Goal: Transaction & Acquisition: Purchase product/service

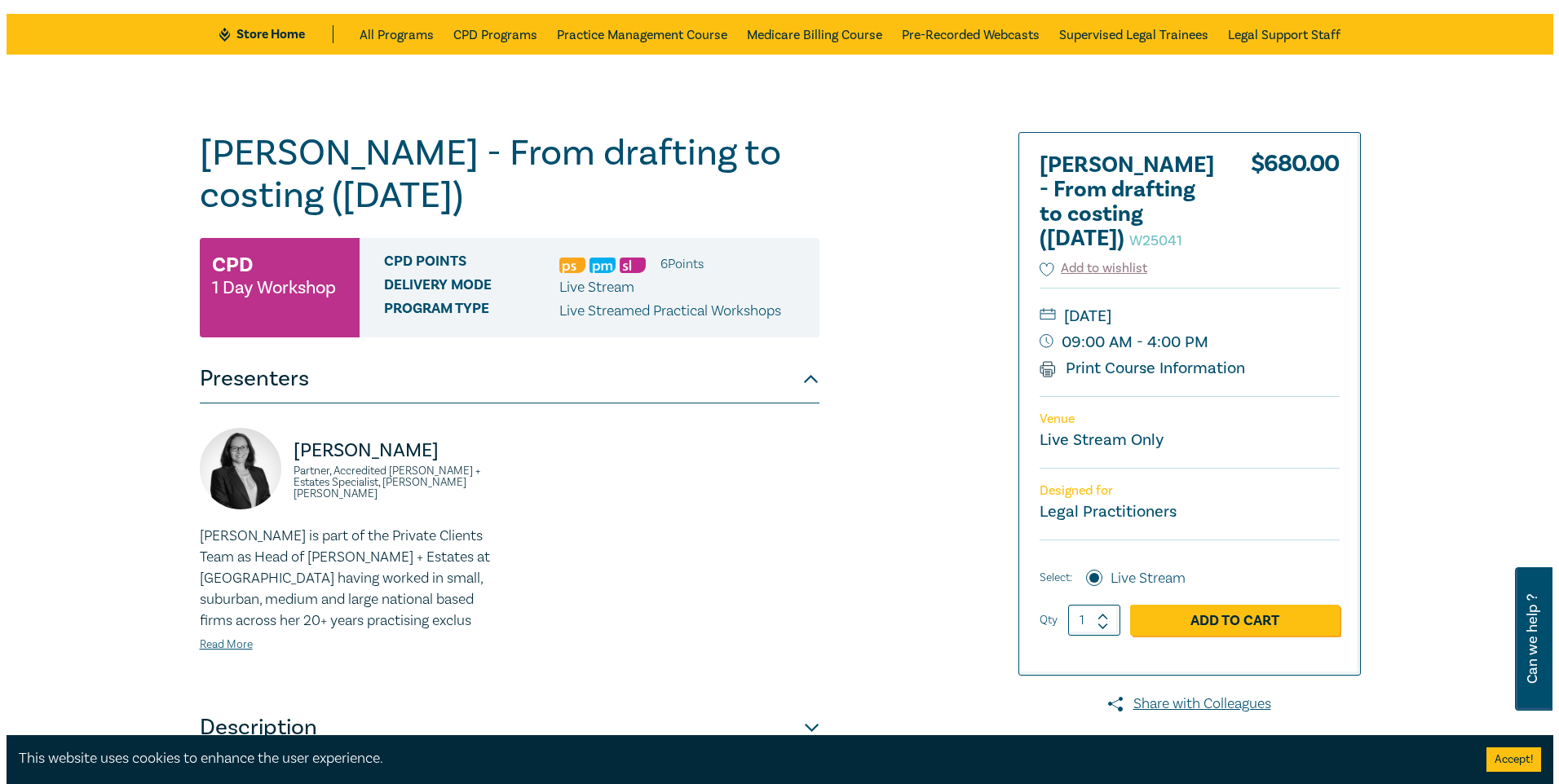
scroll to position [571, 0]
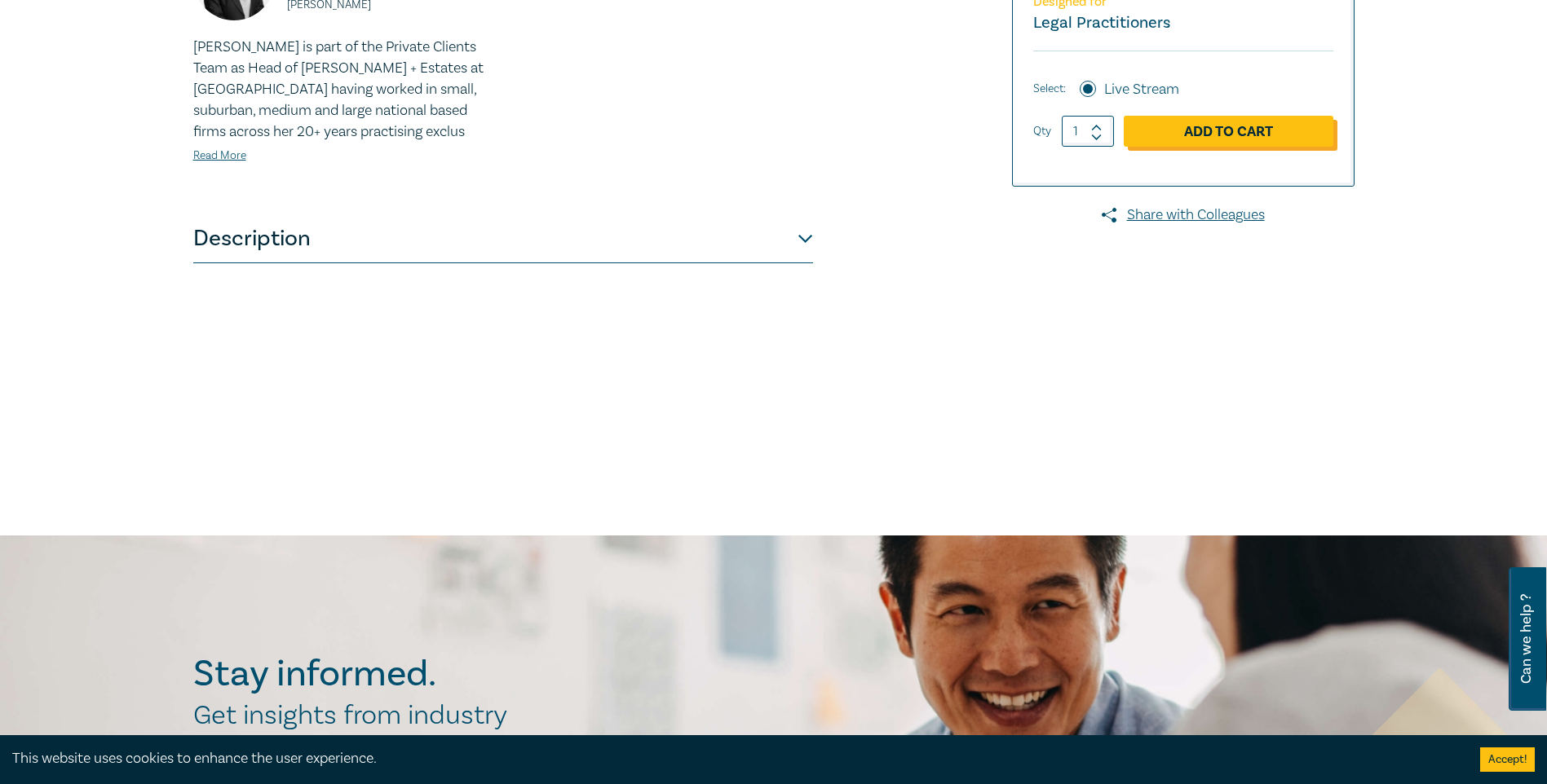
click at [1210, 147] on link "Add to Cart" at bounding box center [1228, 131] width 210 height 31
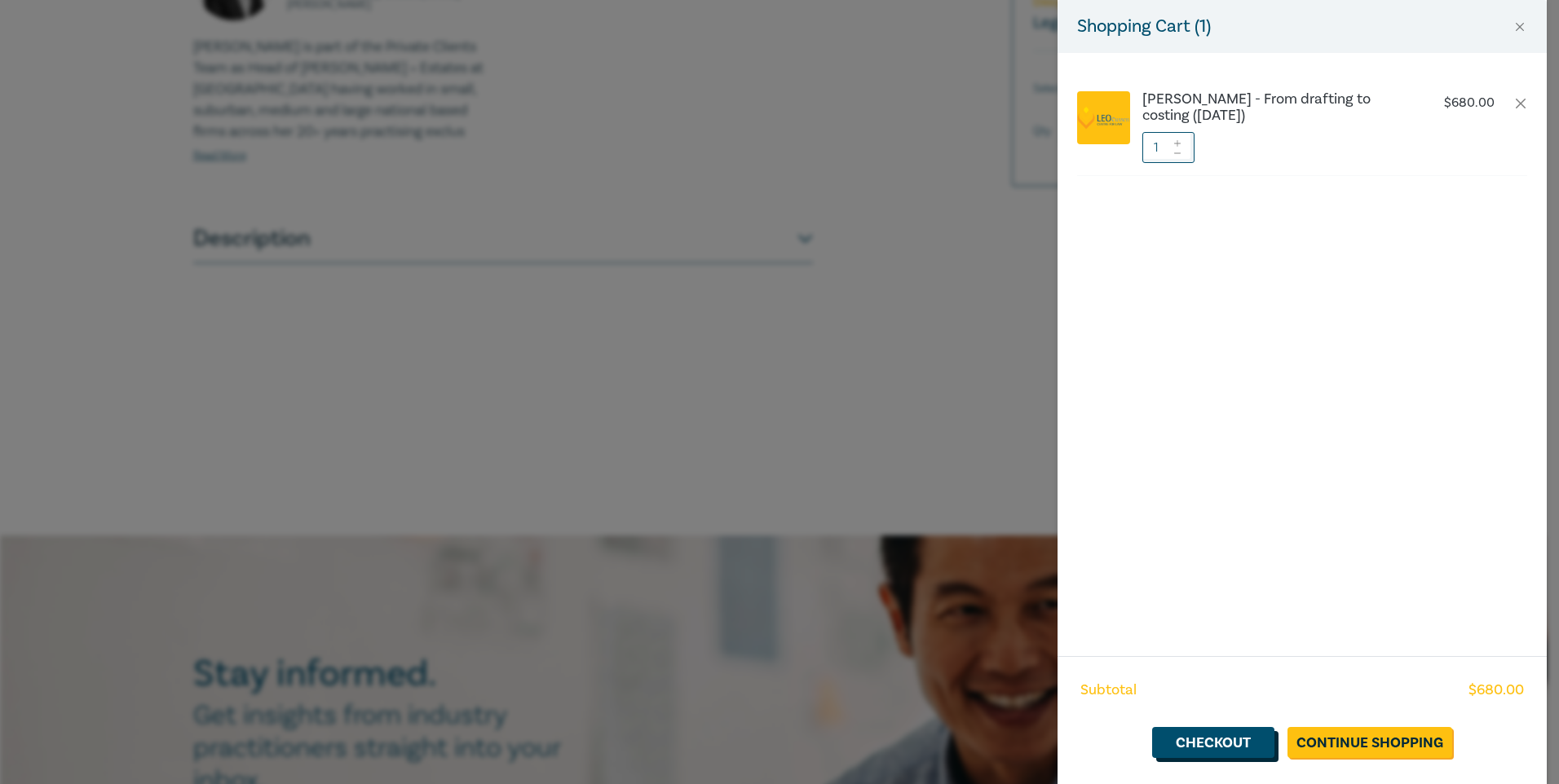
click at [1236, 745] on link "Checkout" at bounding box center [1213, 742] width 122 height 31
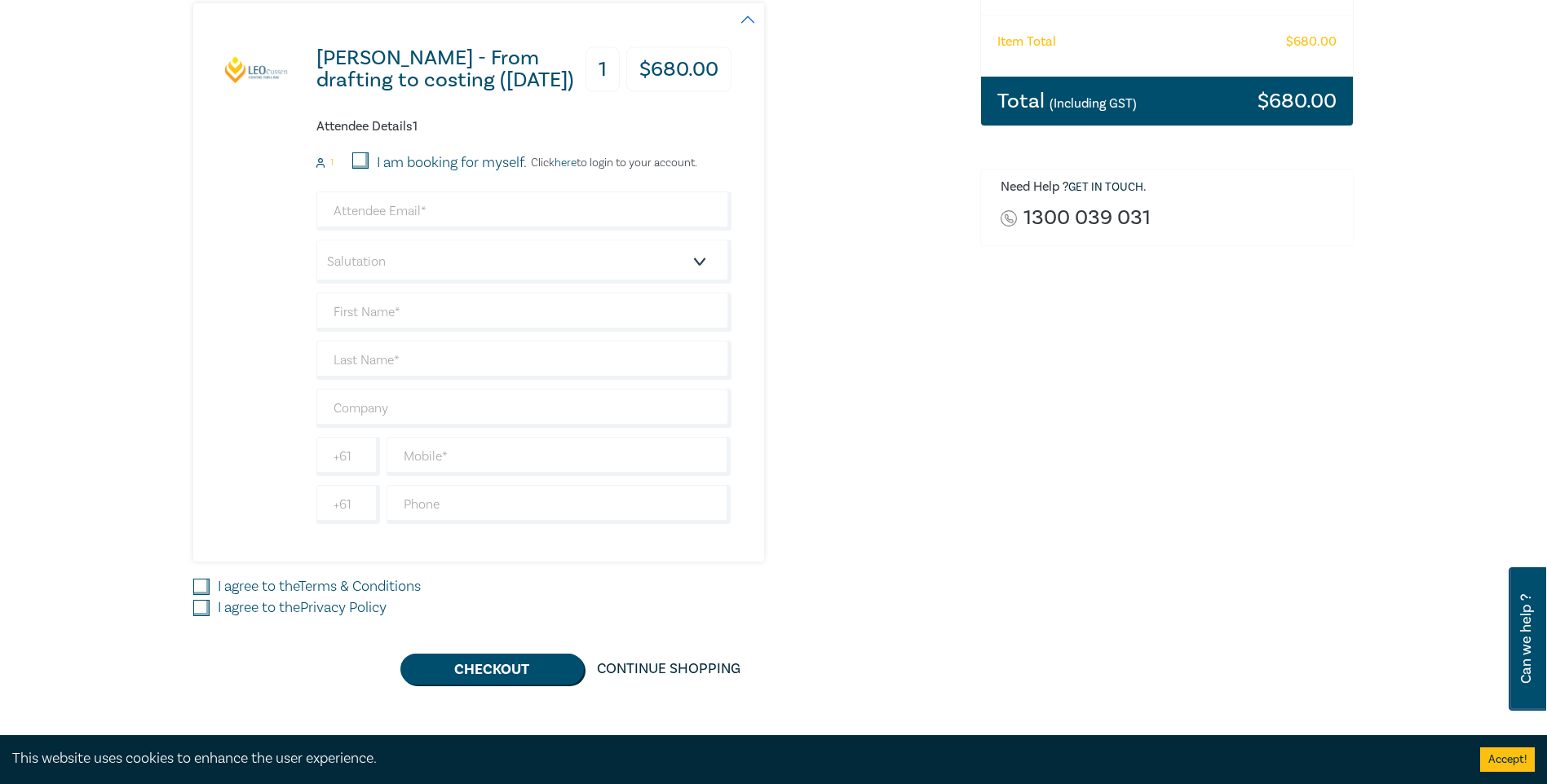
scroll to position [408, 0]
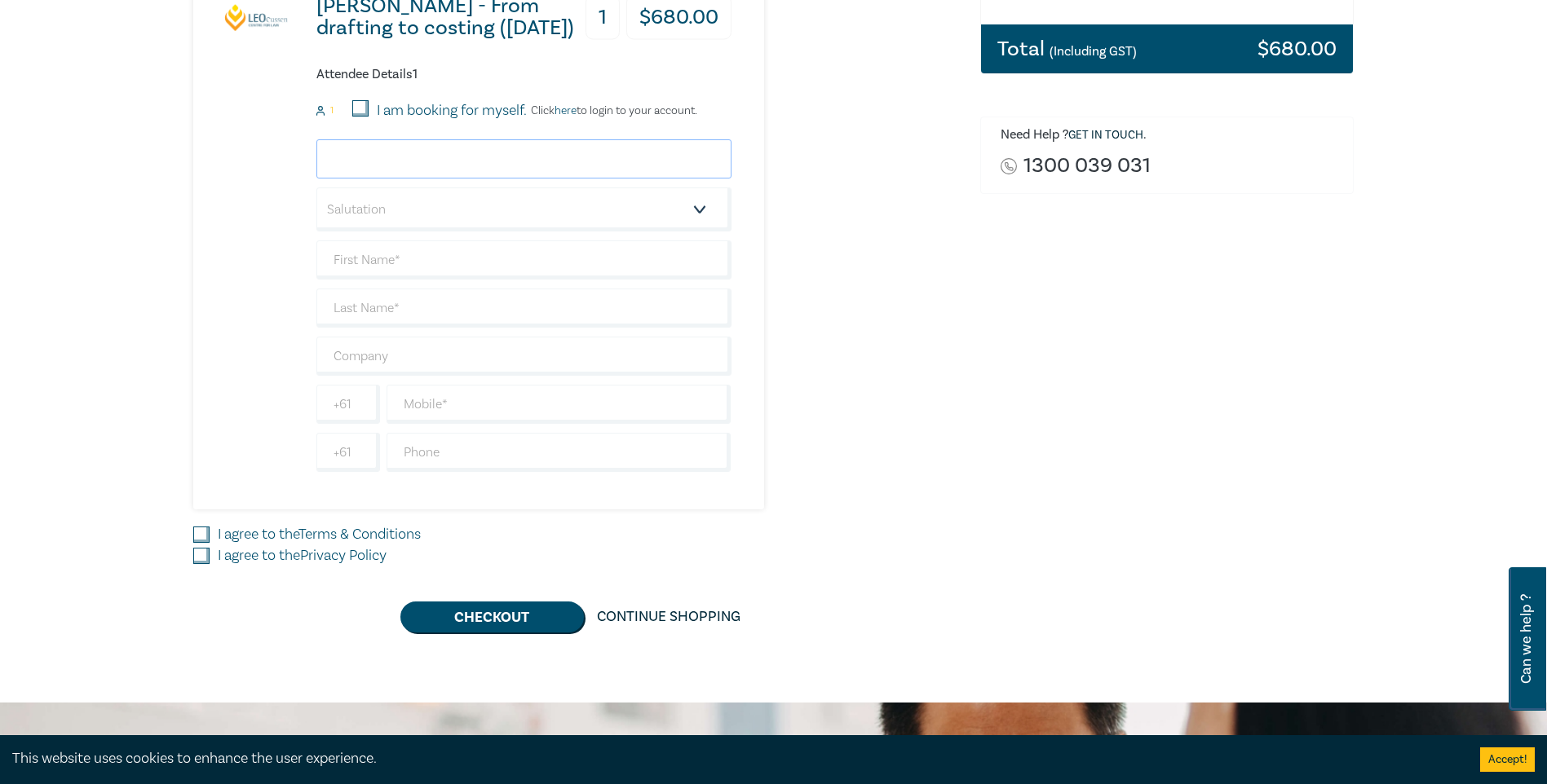
click at [564, 168] on input "email" at bounding box center [523, 159] width 415 height 39
type input "aray@pearcewebster.com.au"
type input "[PERSON_NAME]"
type input "[PERSON_NAME] Dugdales"
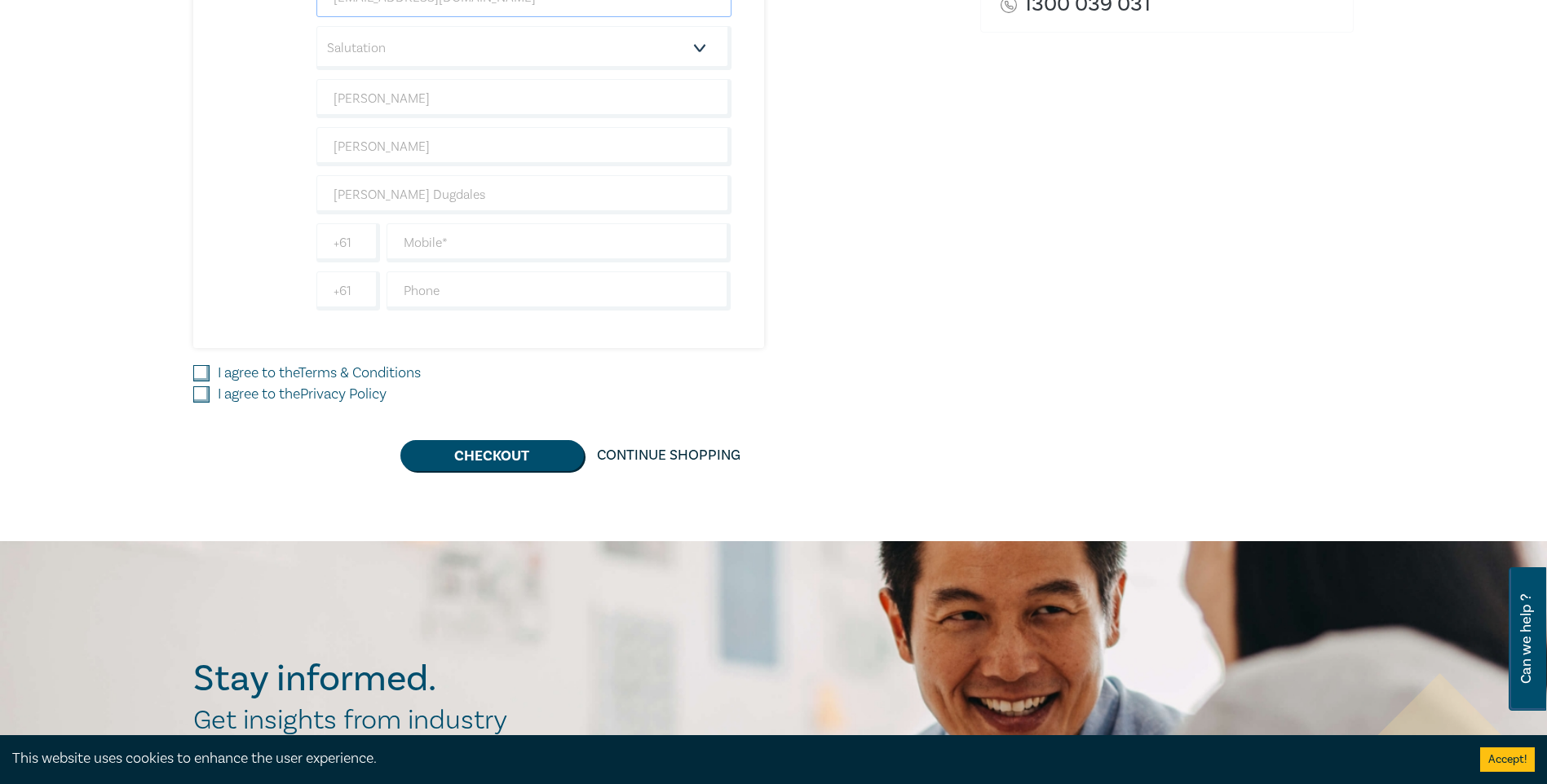
scroll to position [571, 0]
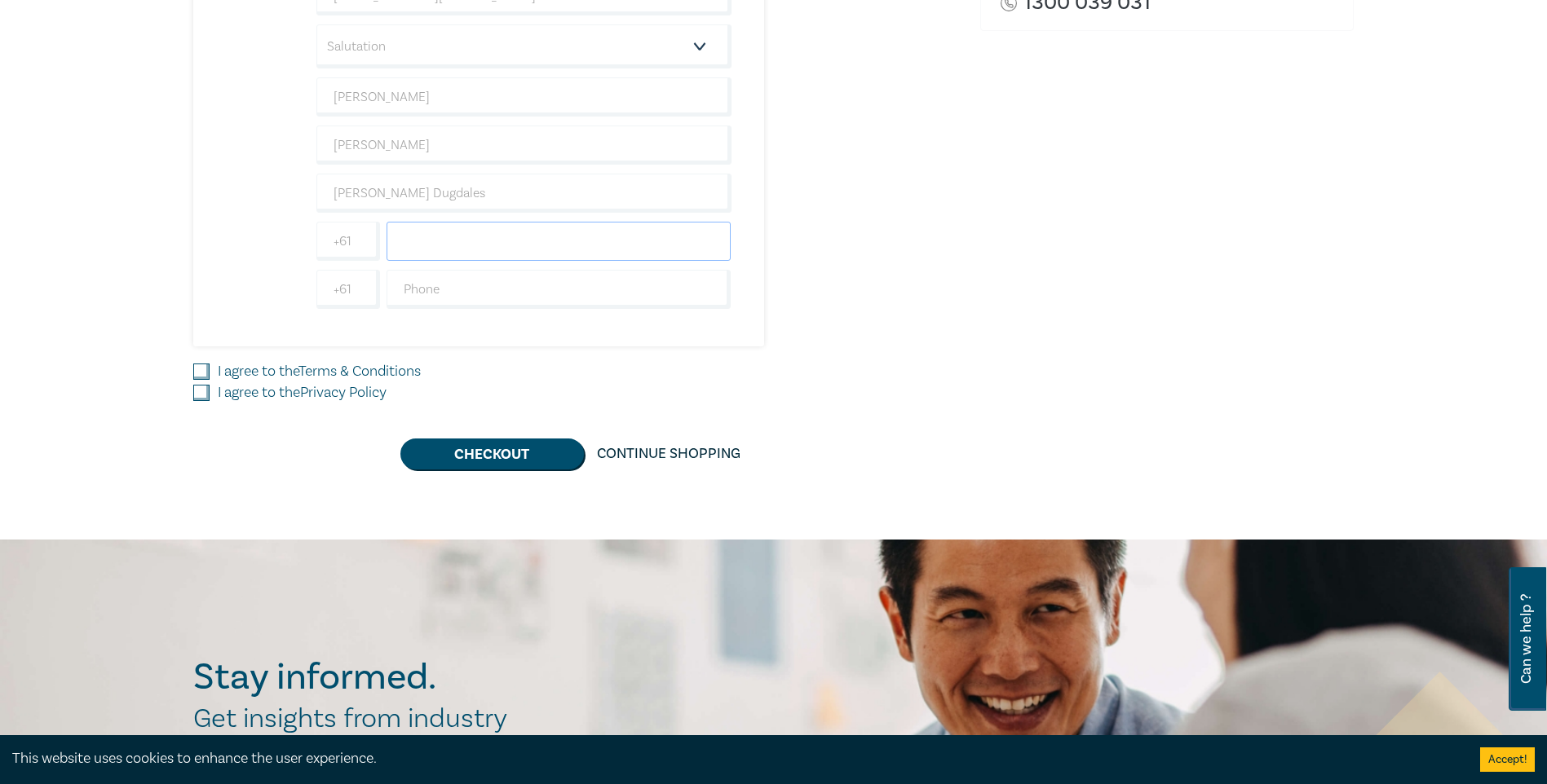
click at [535, 244] on input "text" at bounding box center [559, 242] width 345 height 39
click at [613, 243] on input "text" at bounding box center [559, 242] width 345 height 39
type input "0422612117"
click at [1054, 303] on div "Order Wills - From drafting to costing (October 2025) (Attendance: Live Stream …" at bounding box center [1167, 52] width 394 height 834
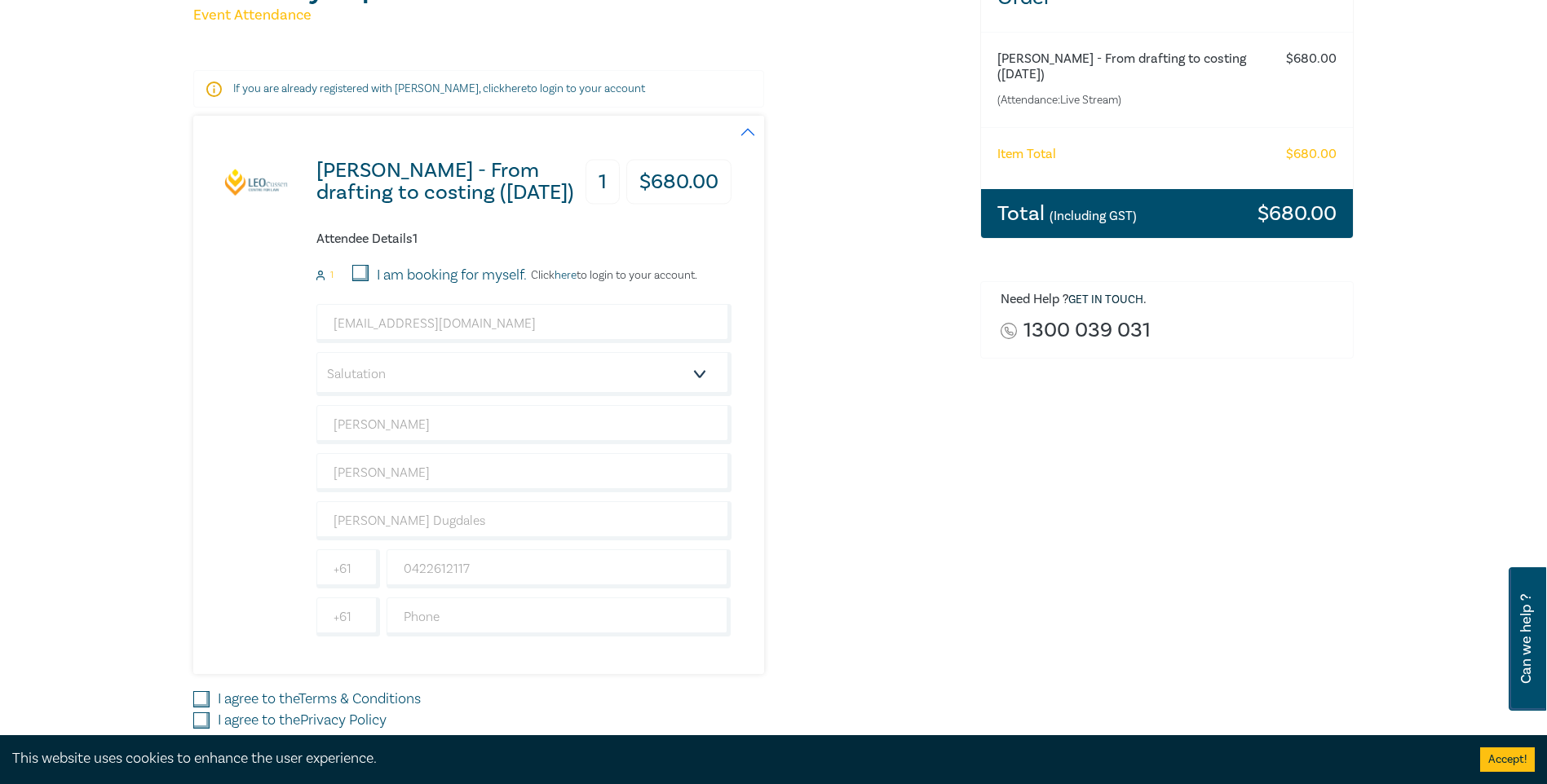
scroll to position [244, 0]
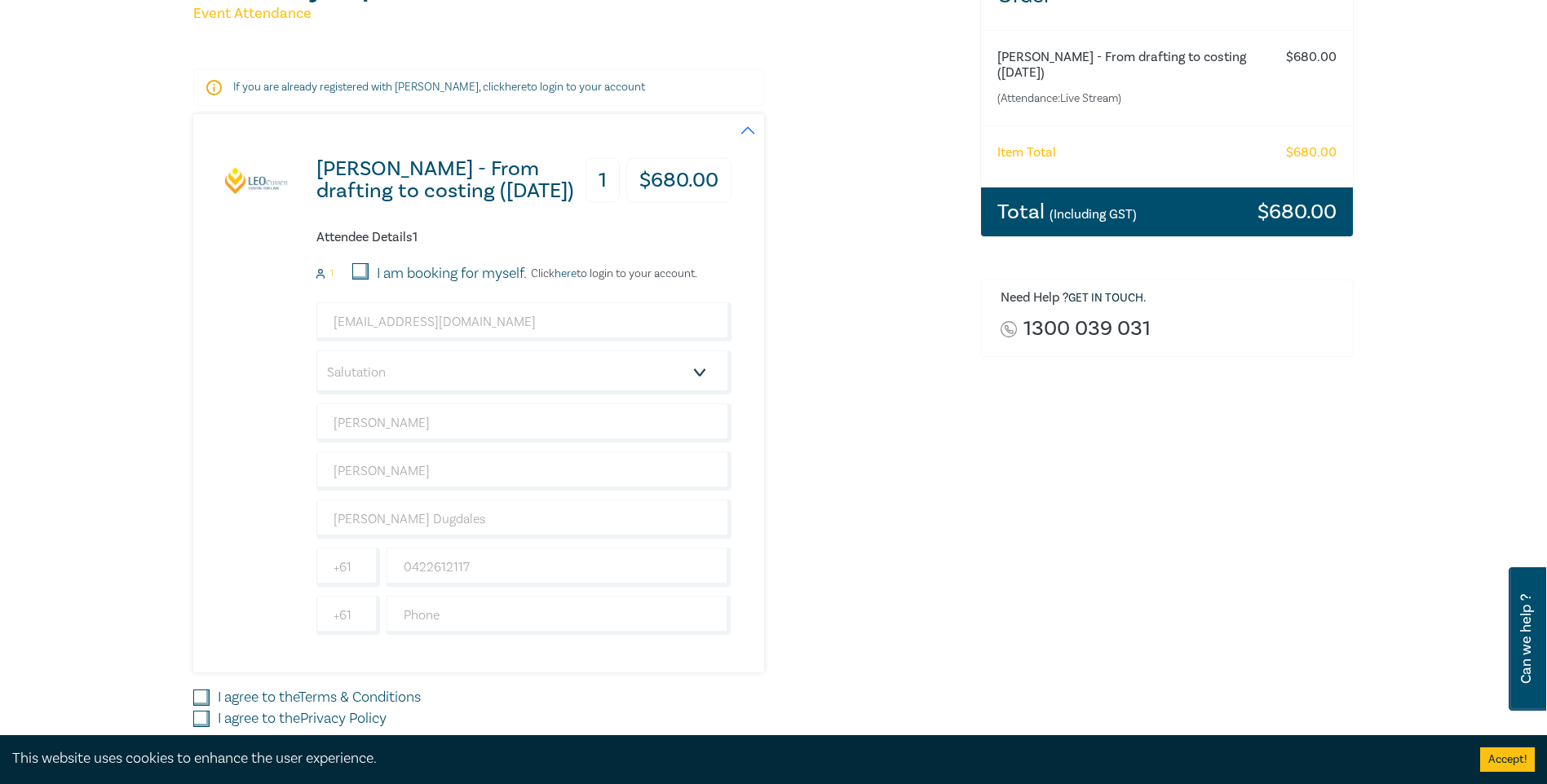
click at [363, 273] on input "I am booking for myself." at bounding box center [360, 271] width 16 height 16
checkbox input "true"
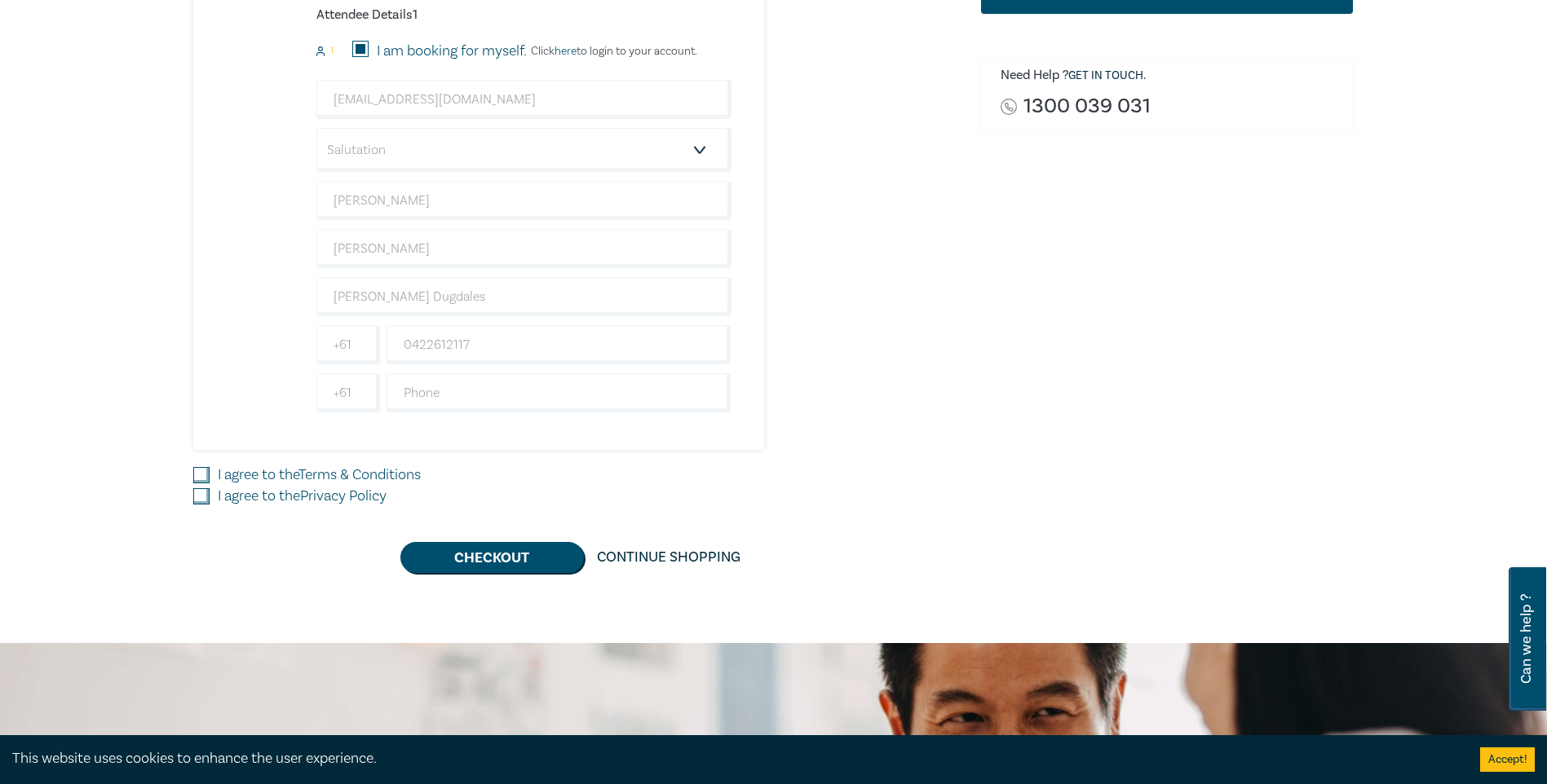
scroll to position [571, 0]
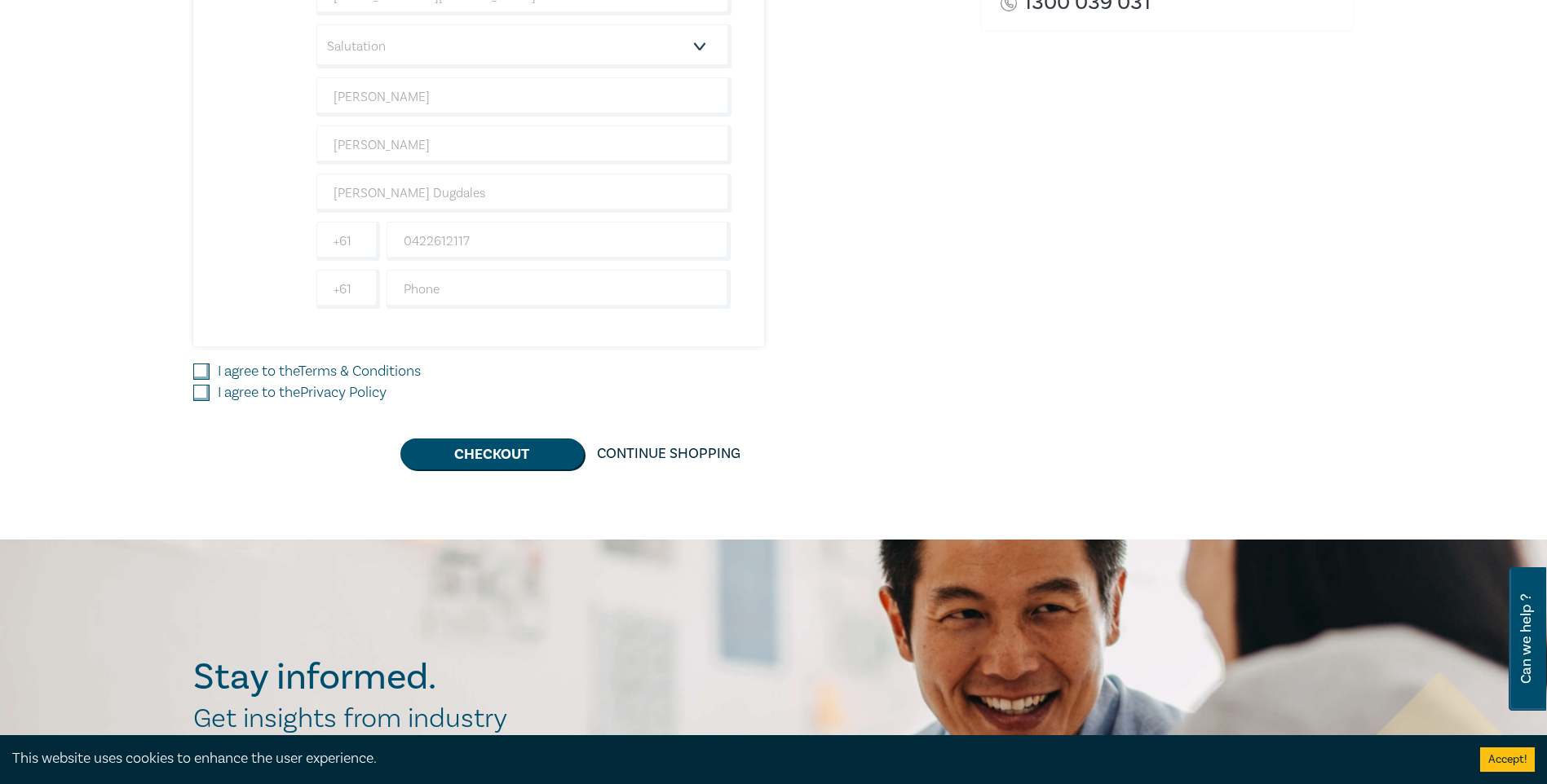
click at [198, 371] on input "I agree to the Terms & Conditions" at bounding box center [200, 371] width 16 height 16
checkbox input "true"
click at [209, 396] on input "I agree to the Privacy Policy" at bounding box center [200, 392] width 16 height 16
checkbox input "true"
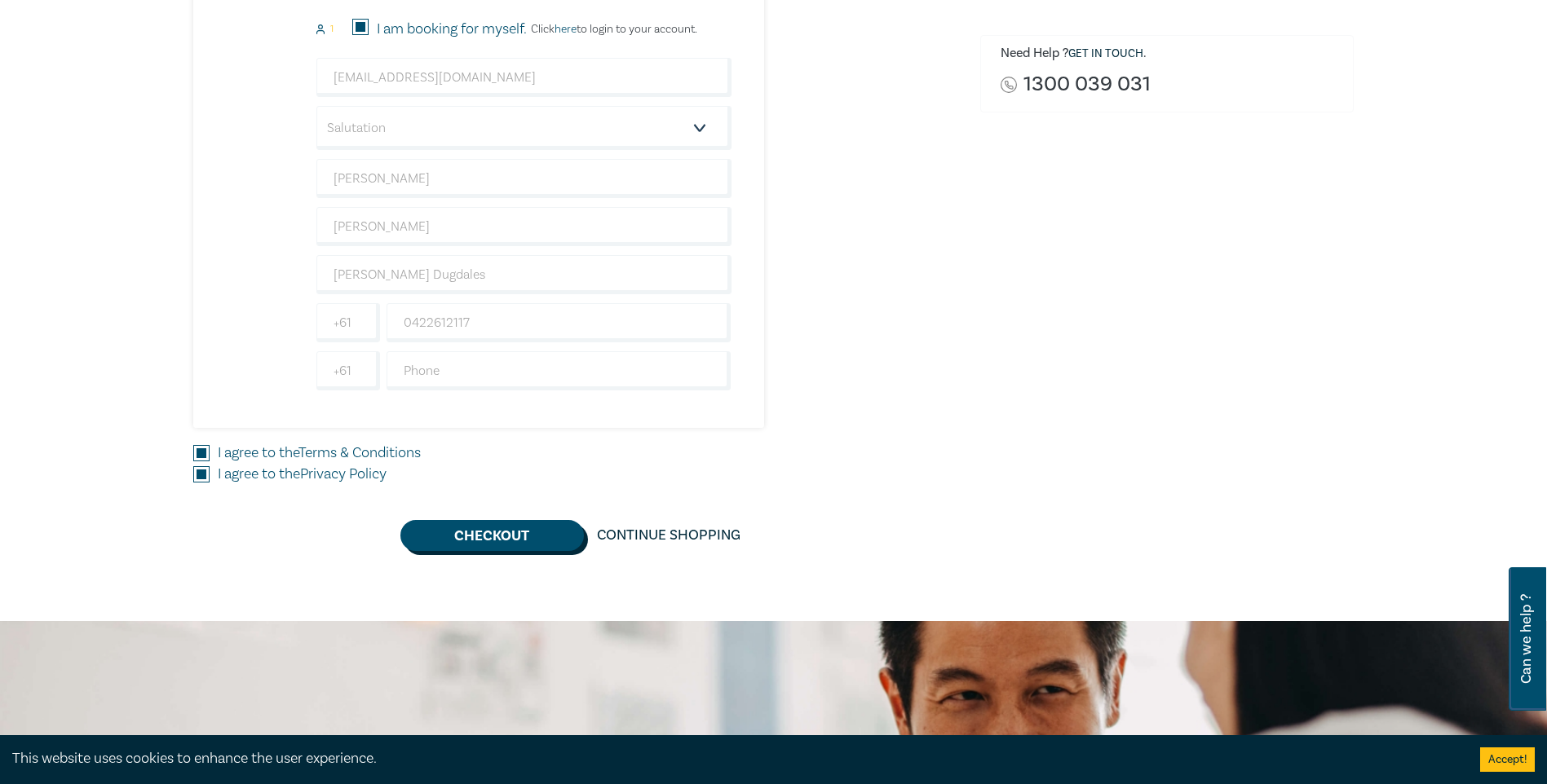
click at [541, 548] on button "Checkout" at bounding box center [492, 535] width 183 height 31
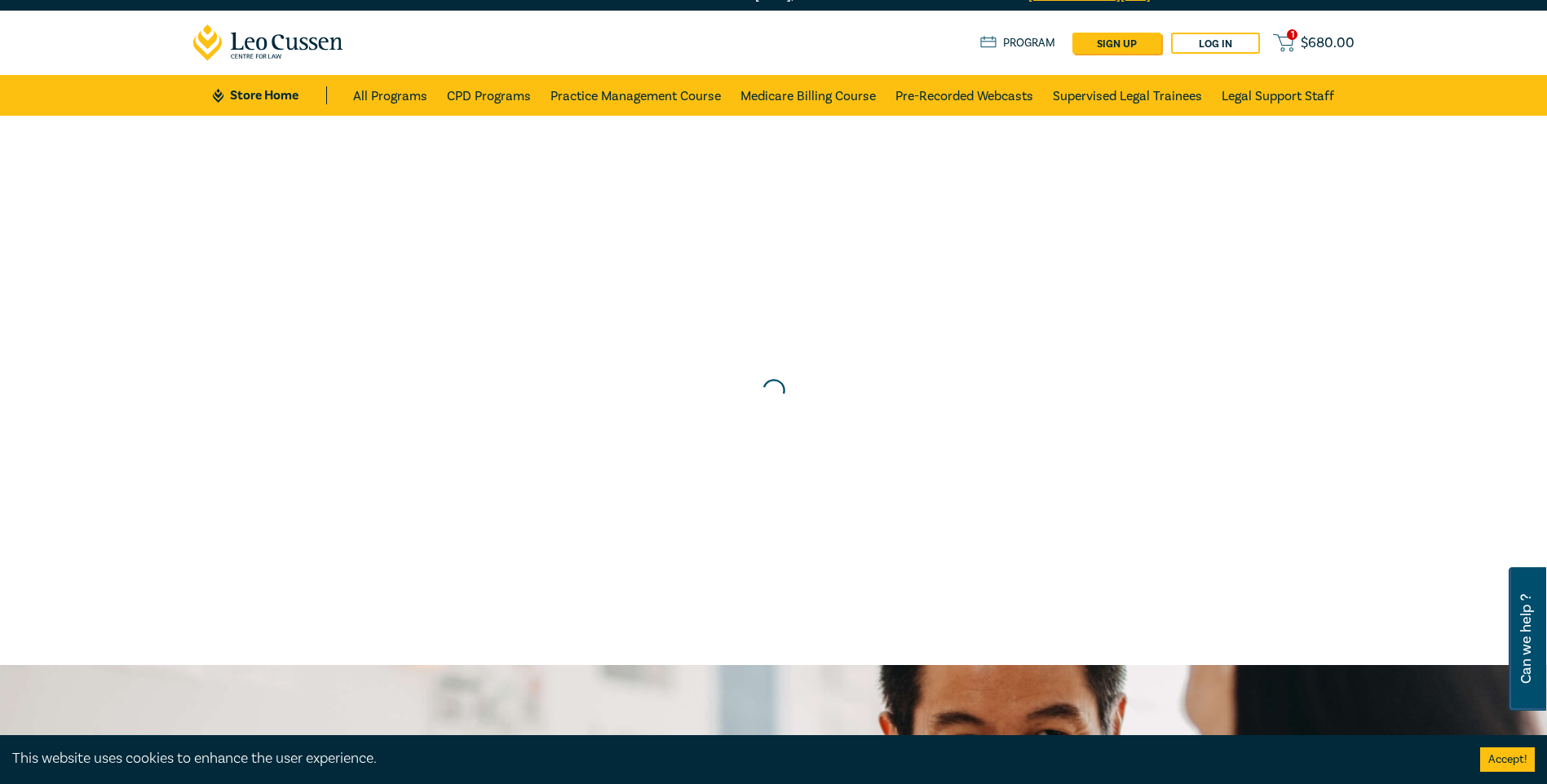
scroll to position [0, 0]
